Goal: Task Accomplishment & Management: Manage account settings

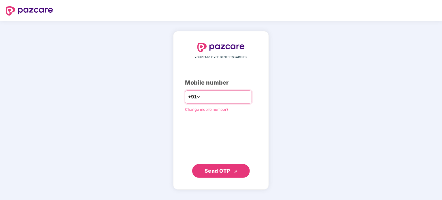
click at [245, 94] on input "number" at bounding box center [225, 97] width 47 height 9
type input "**********"
click at [217, 173] on span "Send OTP" at bounding box center [218, 171] width 26 height 6
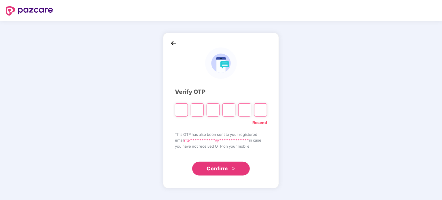
type input "*"
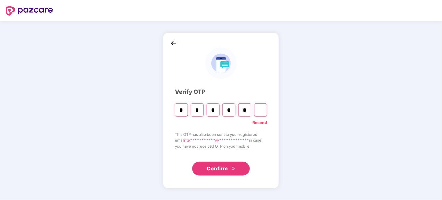
type input "*"
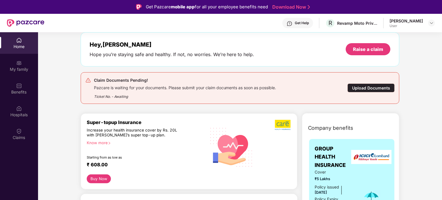
scroll to position [29, 0]
